Goal: Check status: Check status

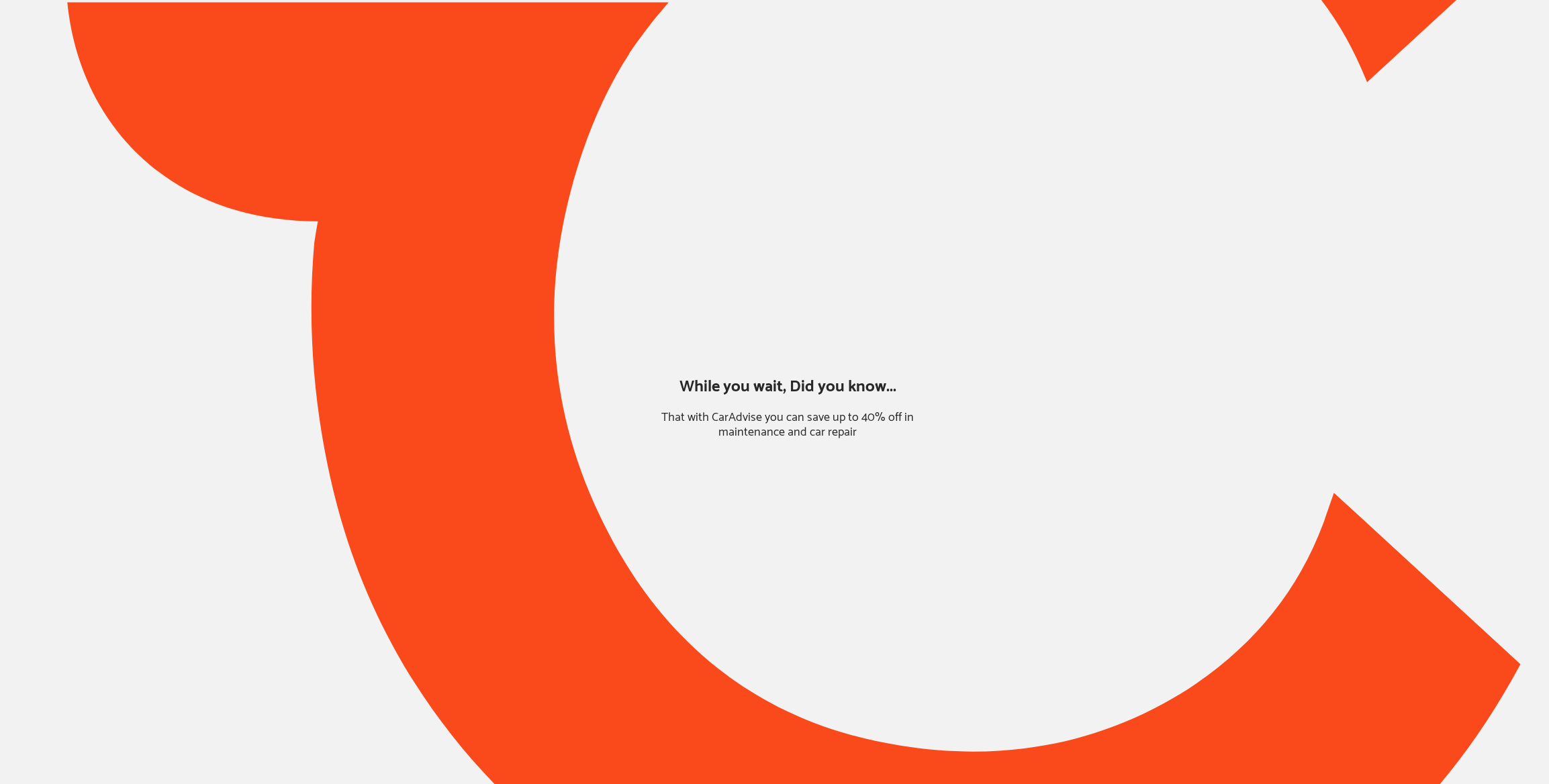
type input "*****"
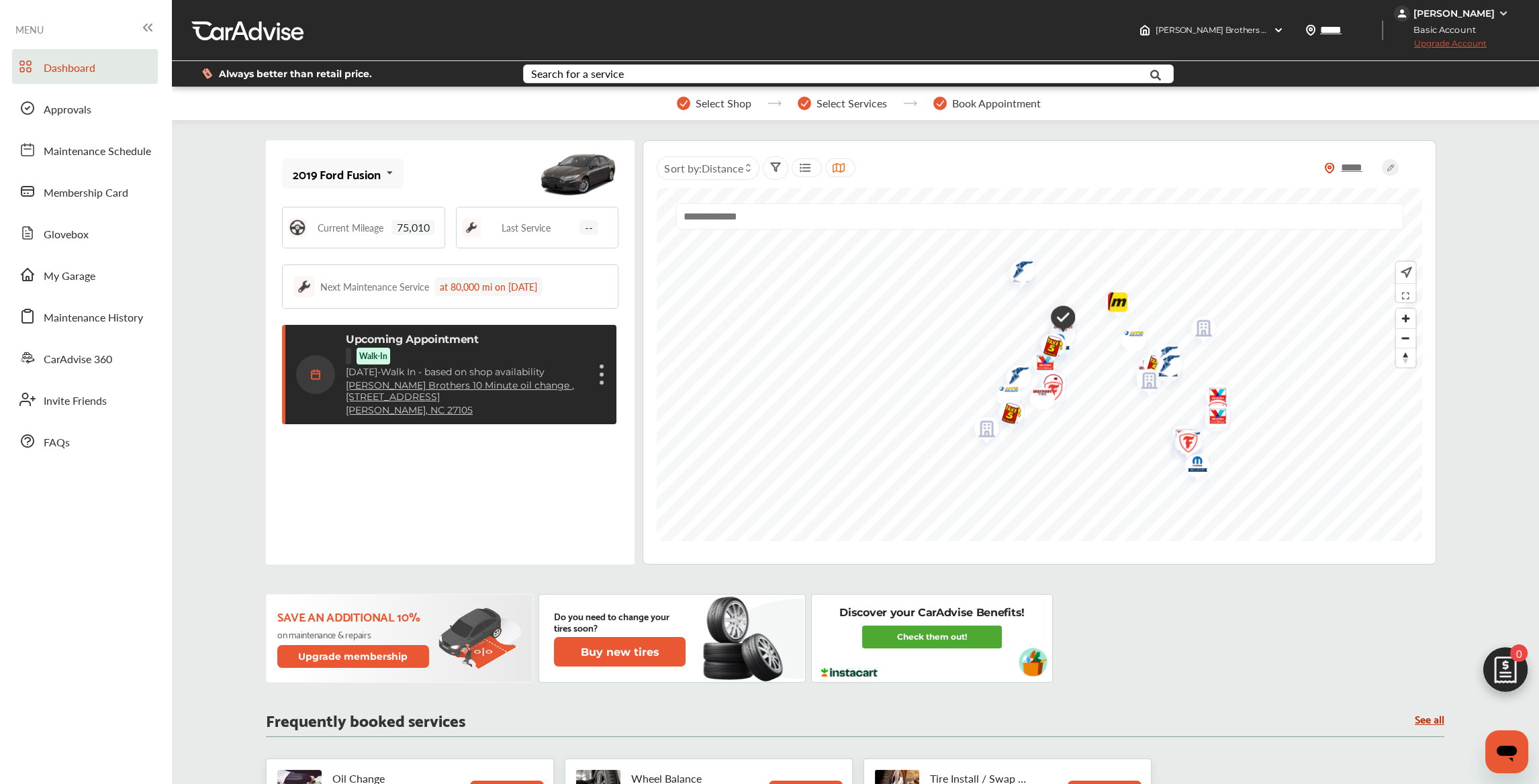
click at [398, 338] on p "Upcoming Appointment" at bounding box center [412, 339] width 133 height 13
